Goal: Task Accomplishment & Management: Manage account settings

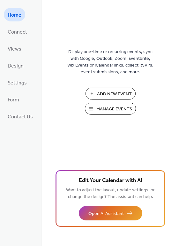
click at [114, 109] on span "Manage Events" at bounding box center [115, 109] width 36 height 7
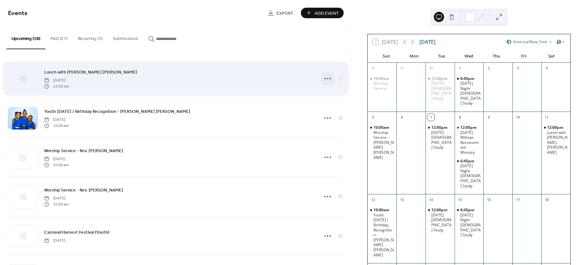
click at [324, 78] on icon at bounding box center [328, 79] width 10 height 10
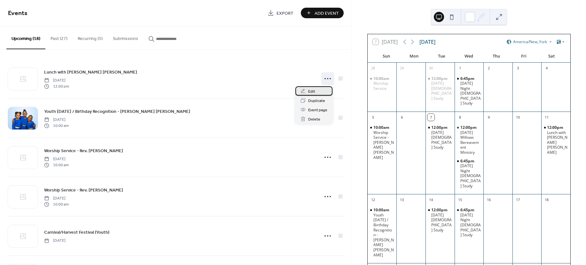
click at [311, 90] on span "Edit" at bounding box center [311, 91] width 7 height 7
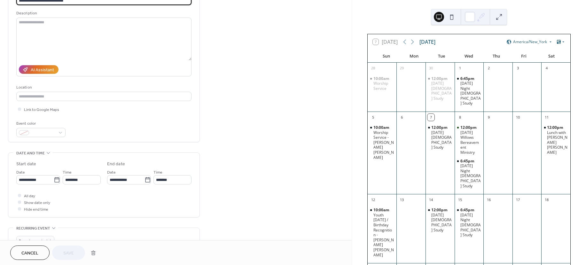
scroll to position [144, 0]
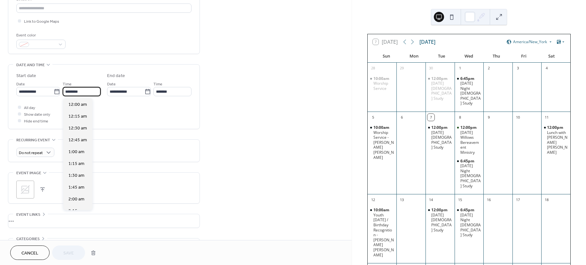
click at [95, 91] on input "********" at bounding box center [82, 91] width 38 height 9
click at [84, 151] on div "1:00 pm" at bounding box center [77, 151] width 29 height 12
type input "*******"
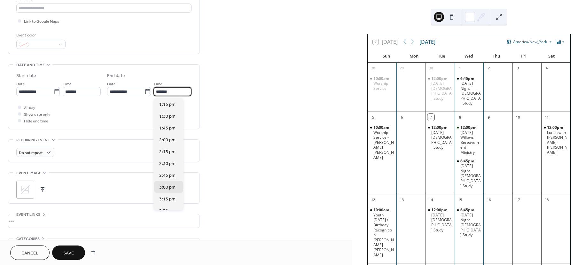
click at [177, 89] on input "*******" at bounding box center [172, 91] width 38 height 9
click at [172, 185] on span "3:00 pm" at bounding box center [167, 187] width 16 height 7
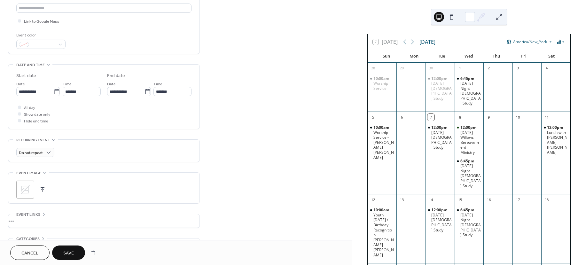
click at [72, 256] on span "Save" at bounding box center [68, 253] width 11 height 7
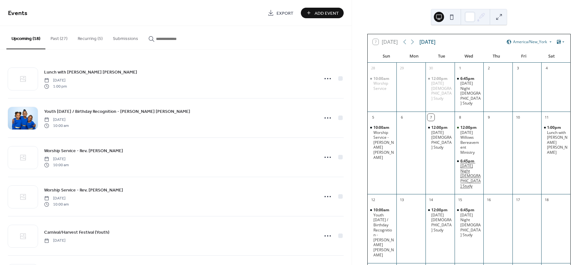
click at [471, 163] on div "Wednesday Night Bible Study" at bounding box center [470, 175] width 21 height 25
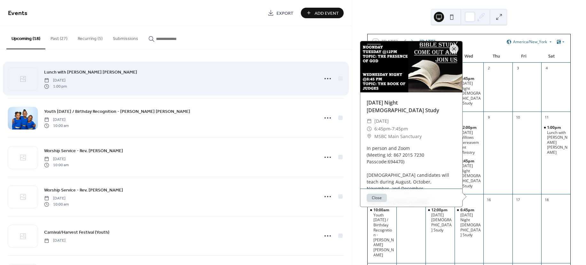
click at [215, 91] on div "Lunch with Rev. Pate Pearson Saturday, October 11, 2025 1:00 pm" at bounding box center [176, 78] width 336 height 39
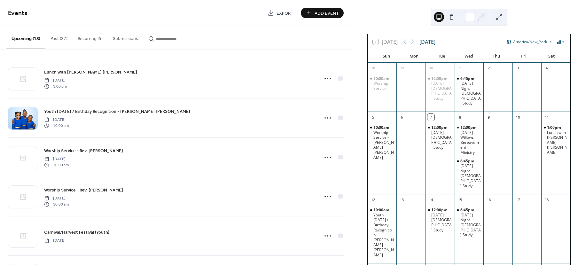
click at [94, 42] on button "Recurring (5)" at bounding box center [90, 37] width 35 height 23
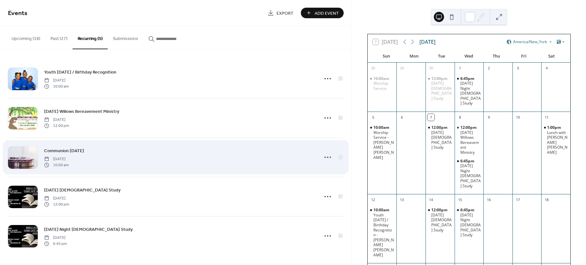
scroll to position [0, 0]
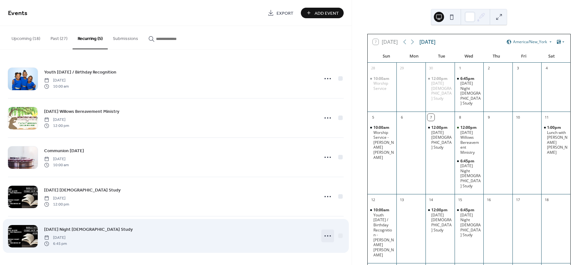
click at [325, 238] on icon at bounding box center [328, 236] width 10 height 10
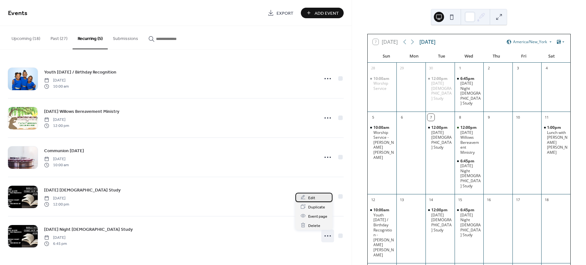
click at [318, 197] on div "Edit" at bounding box center [313, 197] width 37 height 9
